Goal: Task Accomplishment & Management: Use online tool/utility

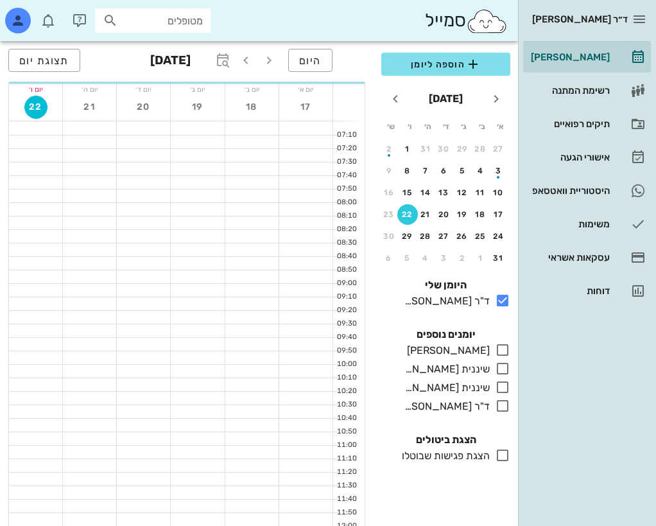
click at [151, 17] on input "מטופלים" at bounding box center [162, 20] width 82 height 17
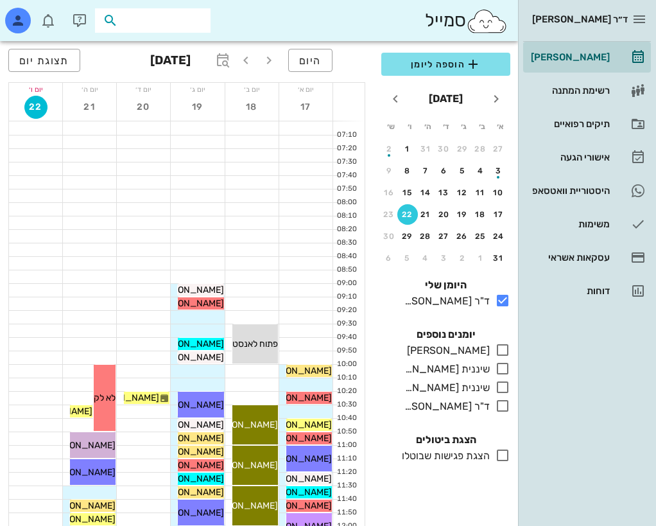
type input "s"
type input "[PERSON_NAME]"
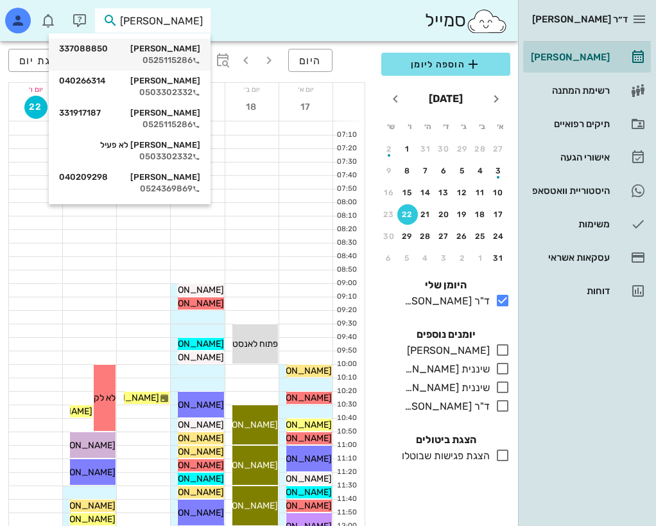
click at [183, 56] on div "0525115286" at bounding box center [129, 60] width 141 height 10
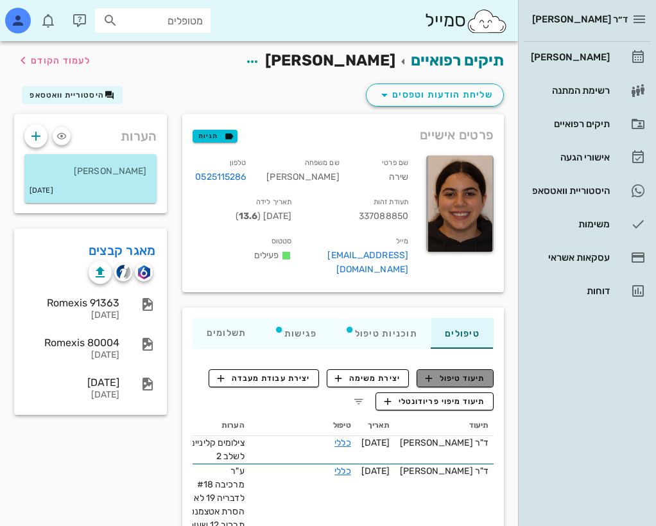
click at [461, 372] on span "תיעוד טיפול" at bounding box center [456, 378] width 60 height 12
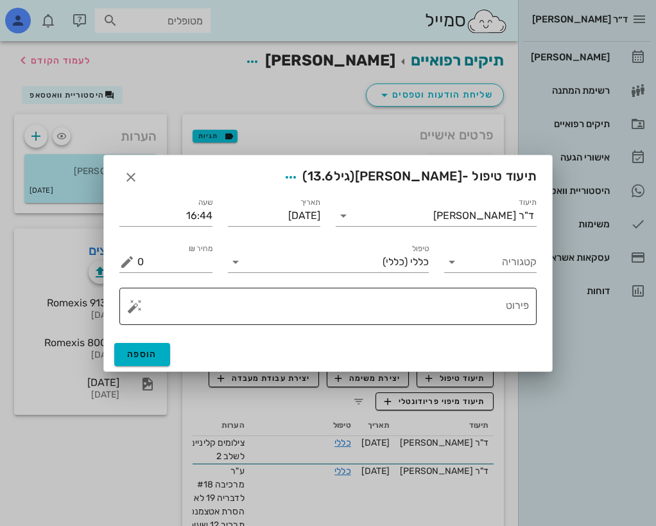
click at [488, 308] on textarea "פירוט" at bounding box center [332, 309] width 391 height 31
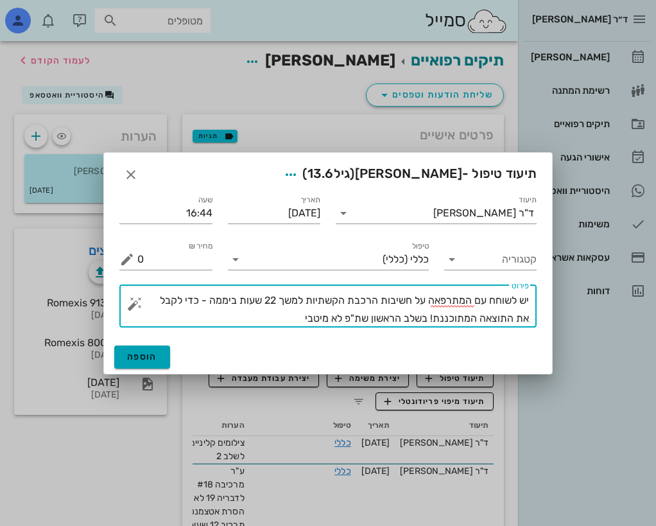
type textarea "יש לשוחח עם המתרפאה על חשיבות הרכבת הקשתיות למשך 22 שעות ביממה - כדי לקבל את הת…"
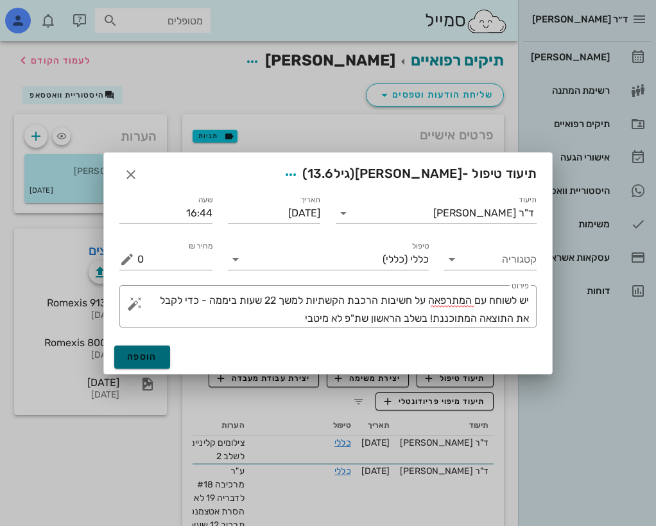
drag, startPoint x: 129, startPoint y: 358, endPoint x: 121, endPoint y: 359, distance: 7.7
click at [121, 359] on button "הוספה" at bounding box center [142, 356] width 56 height 23
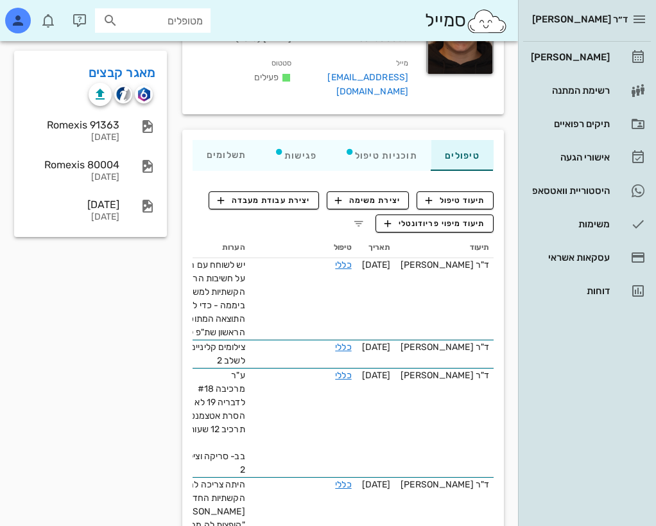
scroll to position [177, 0]
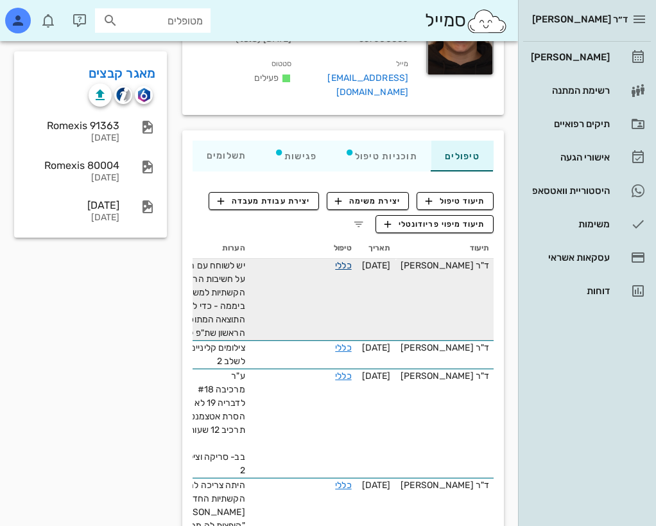
click at [338, 260] on link "כללי" at bounding box center [343, 265] width 16 height 11
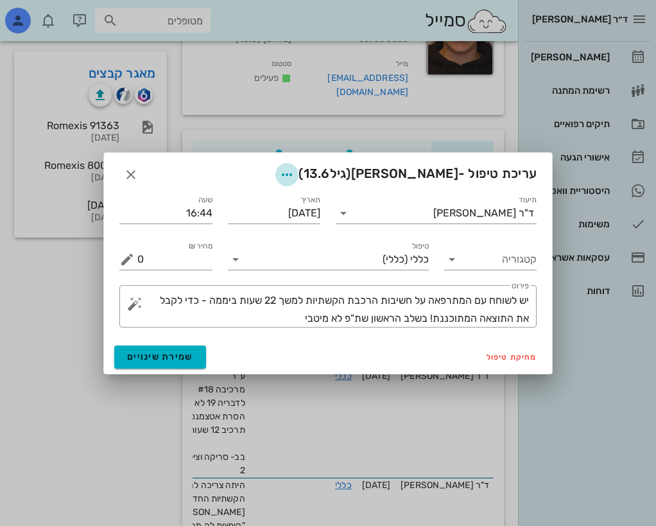
click at [295, 167] on icon "button" at bounding box center [286, 174] width 15 height 15
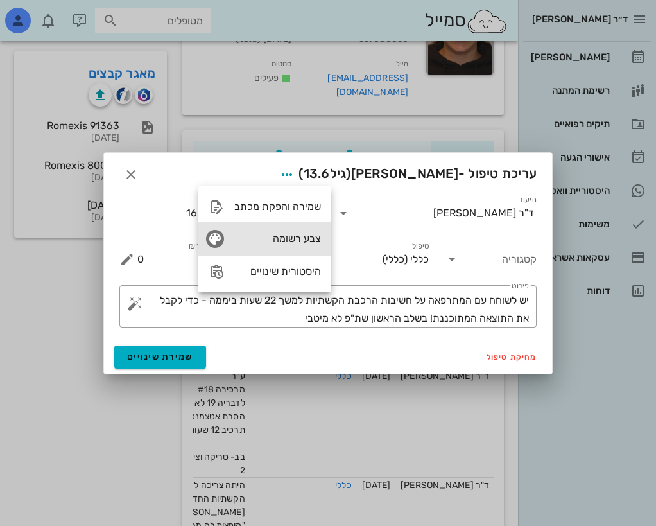
click at [296, 241] on div "צבע רשומה" at bounding box center [277, 238] width 87 height 12
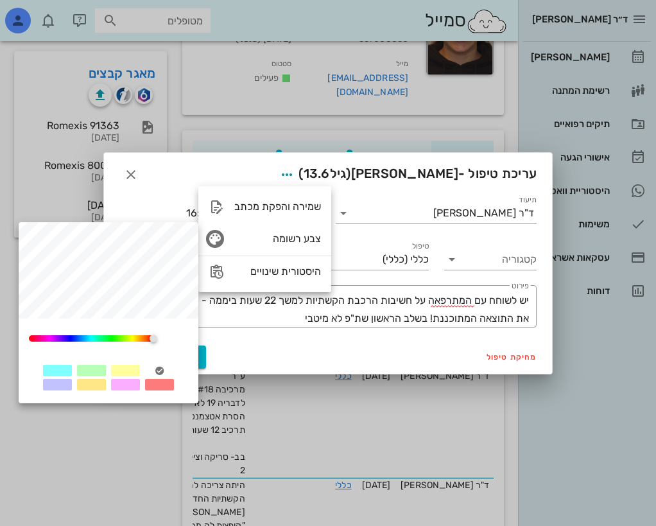
click at [129, 384] on div at bounding box center [125, 385] width 29 height 12
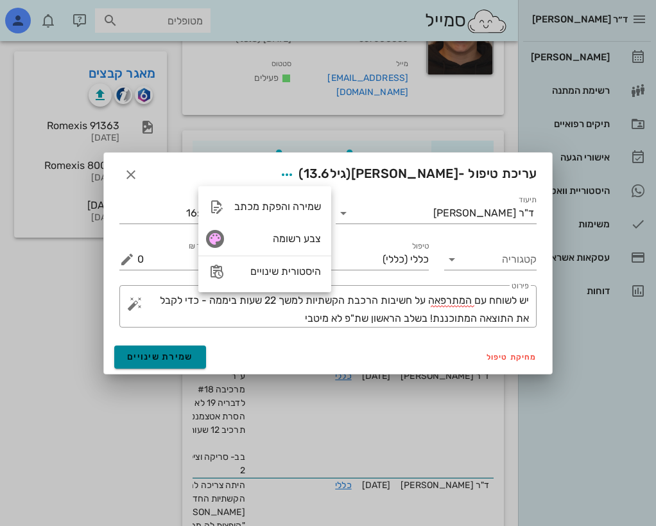
click at [176, 349] on button "שמירת שינויים" at bounding box center [160, 356] width 92 height 23
